Goal: Information Seeking & Learning: Learn about a topic

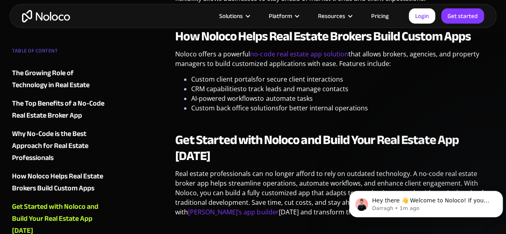
scroll to position [2002, 0]
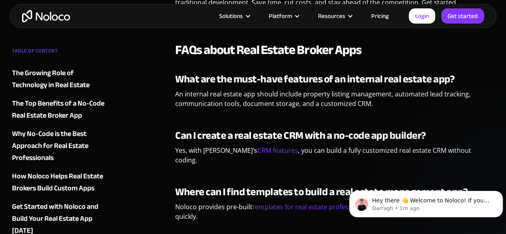
click at [74, 206] on div "Get Started with Noloco and Build Your Real Estate App [DATE]" at bounding box center [59, 219] width 95 height 36
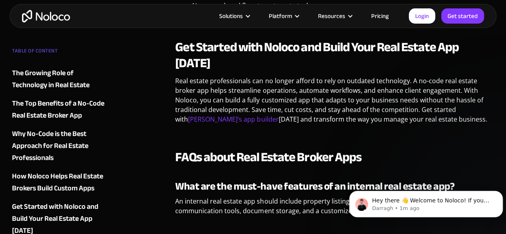
scroll to position [1883, 0]
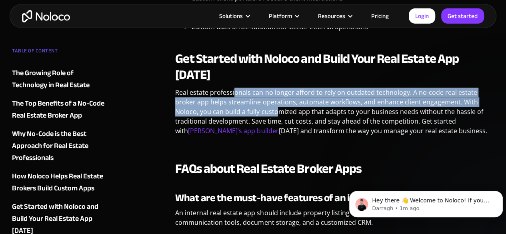
drag, startPoint x: 235, startPoint y: 69, endPoint x: 238, endPoint y: 83, distance: 13.9
click at [238, 88] on p "Real estate professionals can no longer afford to rely on outdated technology. …" at bounding box center [334, 115] width 319 height 54
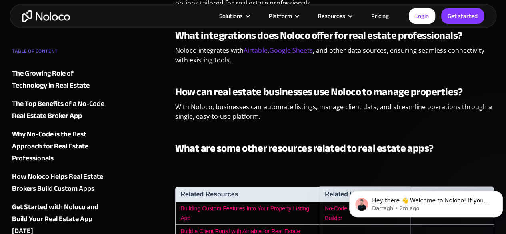
scroll to position [2323, 0]
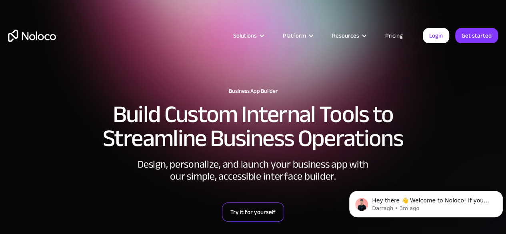
click at [258, 209] on link "Try it for yourself" at bounding box center [253, 212] width 62 height 19
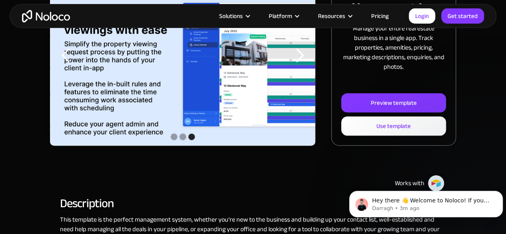
scroll to position [160, 0]
